Goal: Navigation & Orientation: Find specific page/section

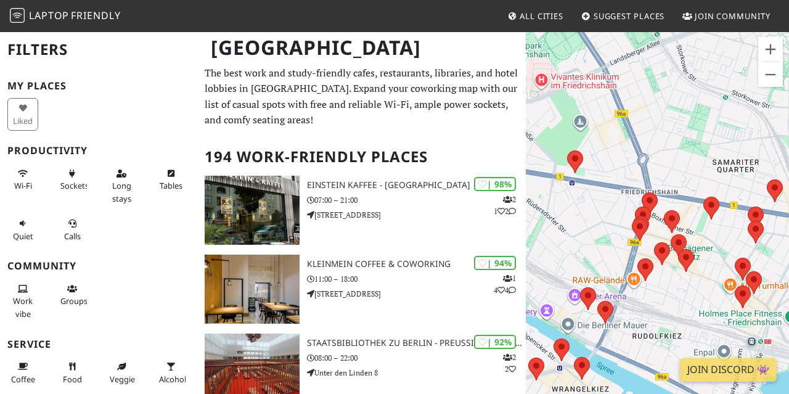
click at [647, 259] on img at bounding box center [645, 269] width 16 height 23
click at [637, 258] on area at bounding box center [637, 258] width 0 height 0
click at [647, 235] on div at bounding box center [634, 228] width 26 height 30
click at [647, 242] on link "Stilbruch Kaffee" at bounding box center [648, 246] width 55 height 9
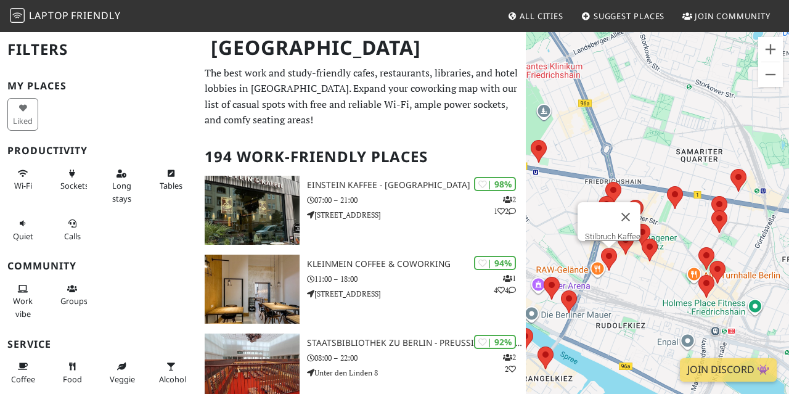
drag, startPoint x: 662, startPoint y: 260, endPoint x: 691, endPoint y: 245, distance: 32.5
click at [691, 245] on div "Stilbruch Kaffee" at bounding box center [657, 228] width 263 height 394
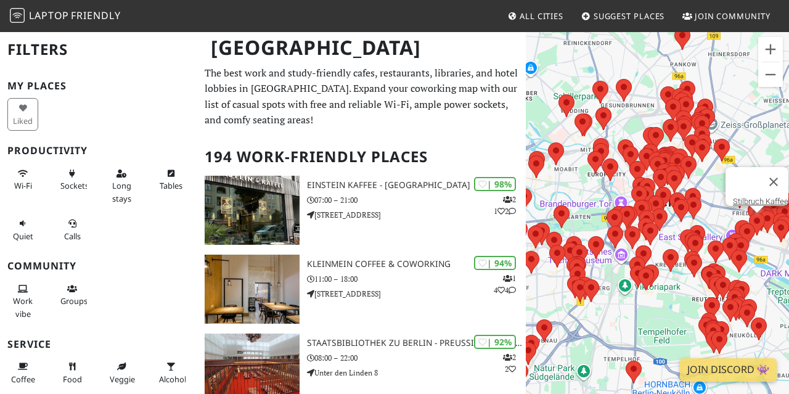
drag, startPoint x: 740, startPoint y: 238, endPoint x: 551, endPoint y: 292, distance: 197.5
click at [551, 292] on div "Stilbruch Kaffee" at bounding box center [657, 228] width 263 height 394
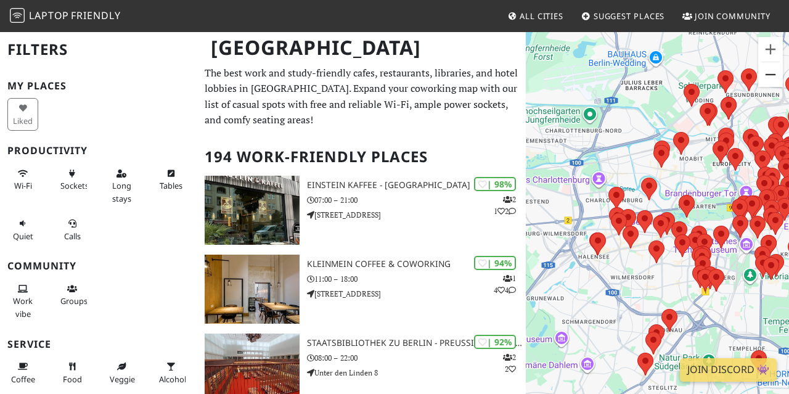
click at [764, 83] on button "Zoom out" at bounding box center [770, 74] width 25 height 25
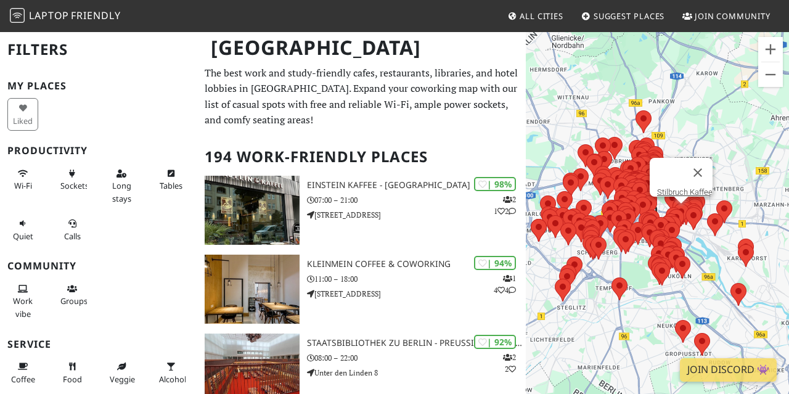
drag, startPoint x: 726, startPoint y: 306, endPoint x: 627, endPoint y: 305, distance: 98.6
click at [627, 305] on div "Stilbruch Kaffee" at bounding box center [657, 228] width 263 height 394
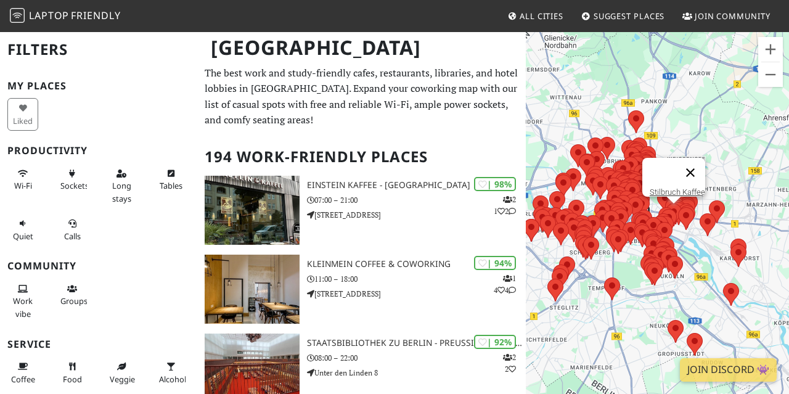
click at [698, 168] on button "Close" at bounding box center [691, 173] width 30 height 30
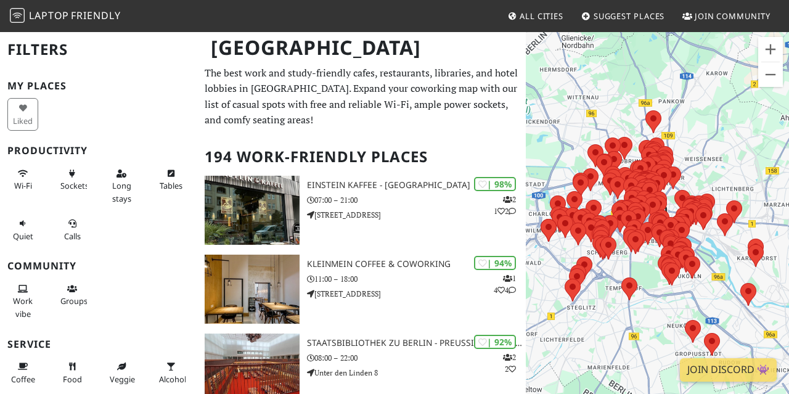
drag, startPoint x: 695, startPoint y: 268, endPoint x: 623, endPoint y: 268, distance: 72.1
click at [623, 268] on div at bounding box center [657, 228] width 263 height 394
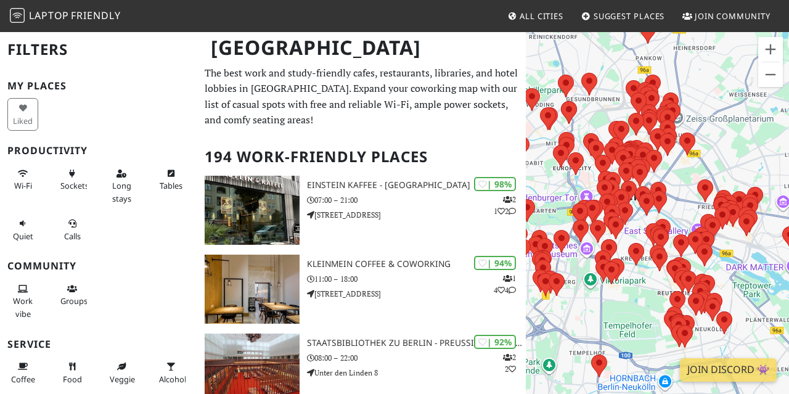
drag, startPoint x: 633, startPoint y: 236, endPoint x: 745, endPoint y: 242, distance: 111.7
click at [745, 242] on div at bounding box center [657, 228] width 263 height 394
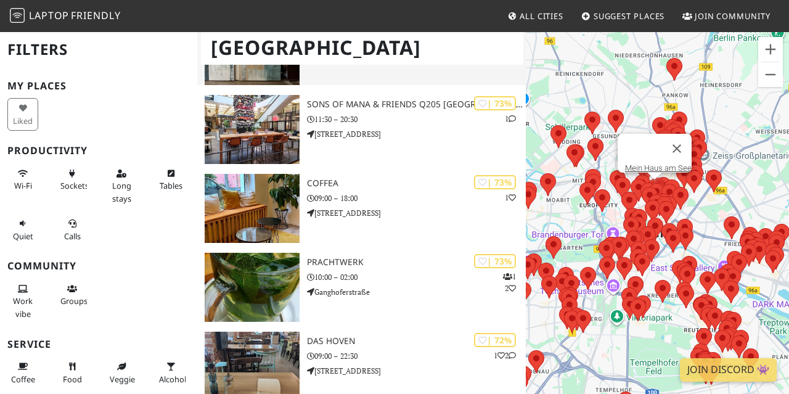
scroll to position [3804, 0]
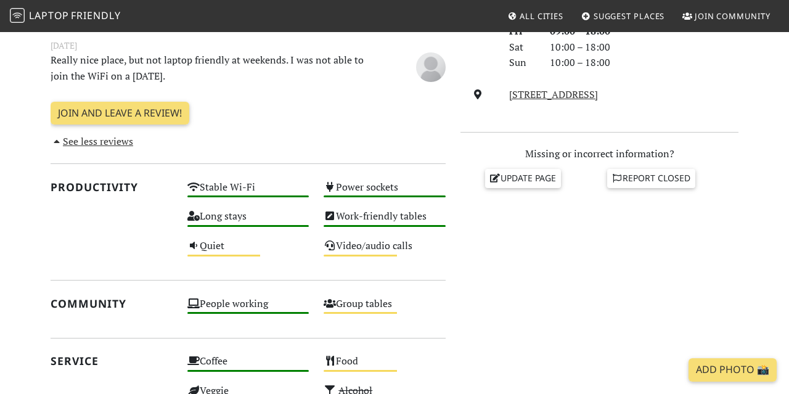
scroll to position [417, 0]
